Goal: Task Accomplishment & Management: Manage account settings

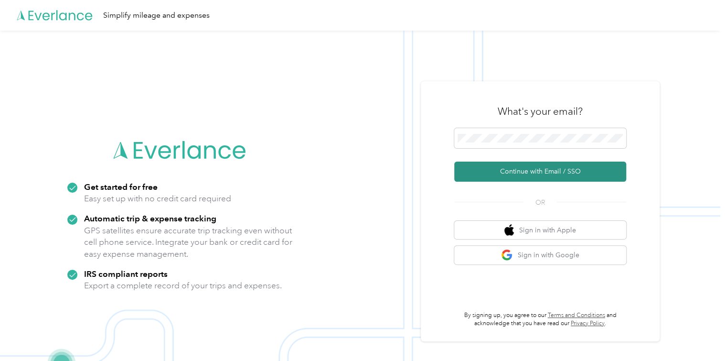
click at [532, 168] on button "Continue with Email / SSO" at bounding box center [540, 171] width 172 height 20
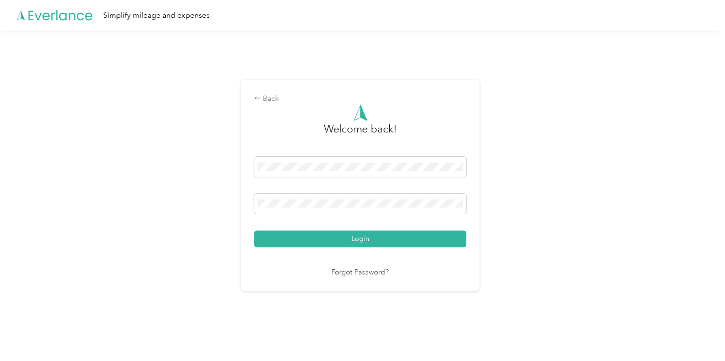
click at [323, 237] on button "Login" at bounding box center [360, 238] width 212 height 17
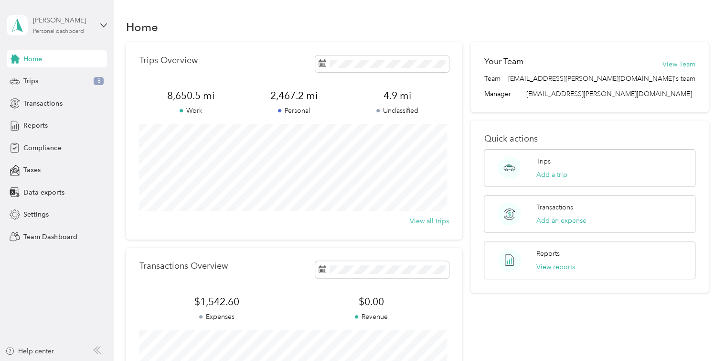
click at [73, 24] on div "[PERSON_NAME]" at bounding box center [63, 20] width 60 height 10
click at [69, 78] on div "Team dashboard" at bounding box center [135, 74] width 242 height 17
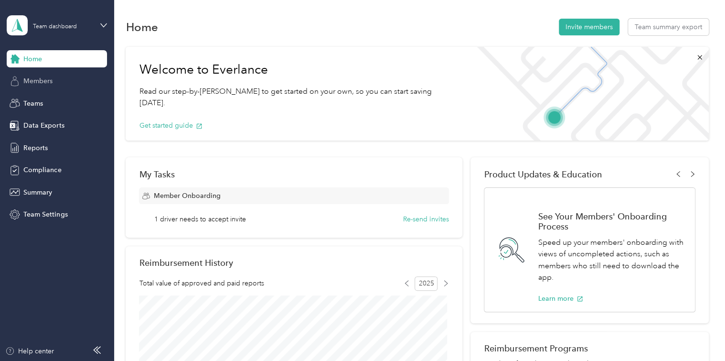
click at [44, 81] on span "Members" at bounding box center [37, 81] width 29 height 10
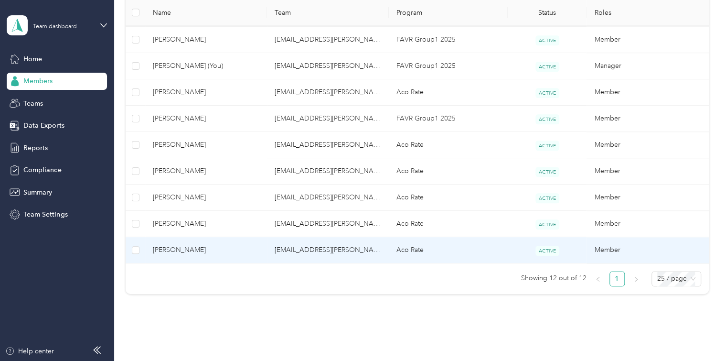
scroll to position [276, 0]
